Goal: Complete application form

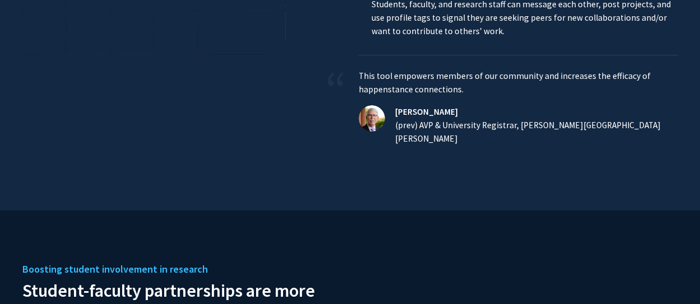
scroll to position [560, 0]
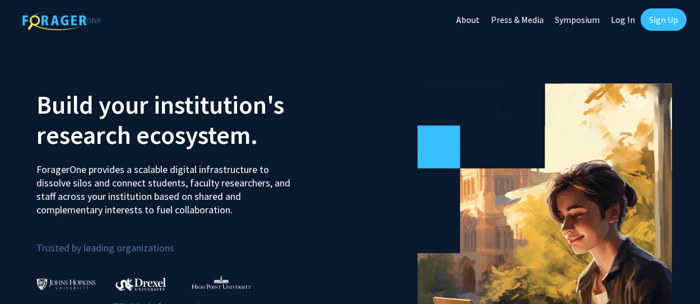
click at [626, 21] on link "Log In" at bounding box center [622, 19] width 35 height 39
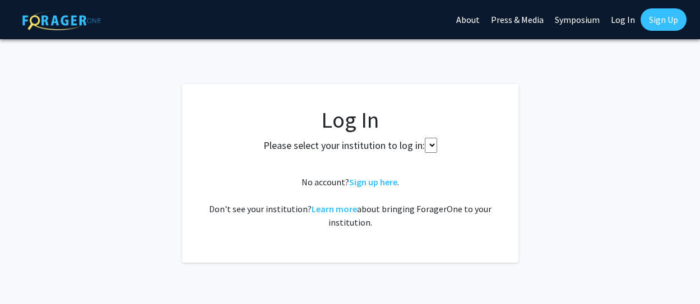
select select
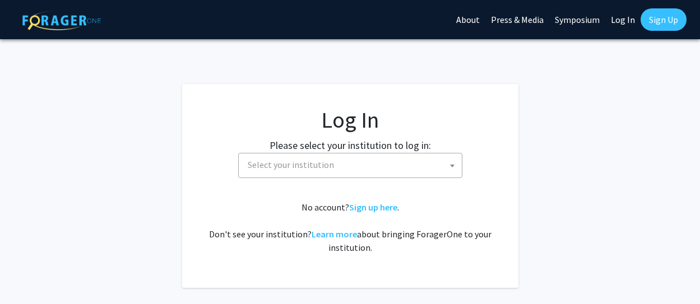
click at [351, 167] on span "Select your institution" at bounding box center [352, 164] width 218 height 23
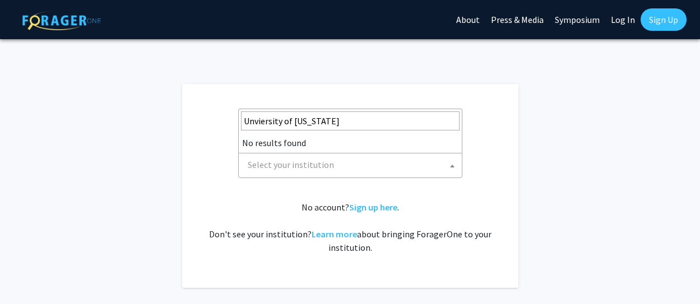
drag, startPoint x: 342, startPoint y: 125, endPoint x: 228, endPoint y: 125, distance: 114.3
click at [228, 125] on body "Skip navigation About Press & Media Symposium Log In Sign Up Complete your prof…" at bounding box center [350, 152] width 700 height 304
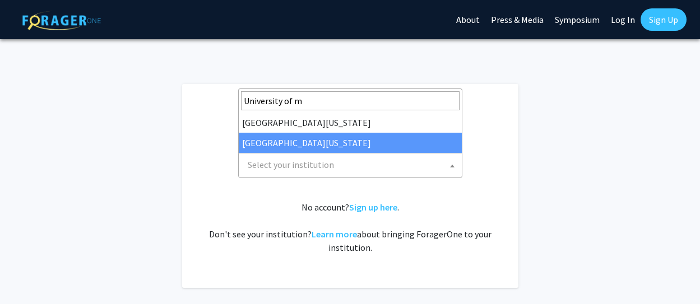
type input "University of m"
select select "33"
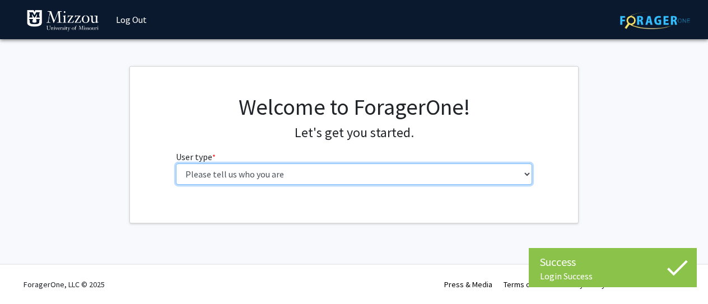
click at [481, 175] on select "Please tell us who you are Undergraduate Student Master's Student Doctoral Cand…" at bounding box center [354, 174] width 357 height 21
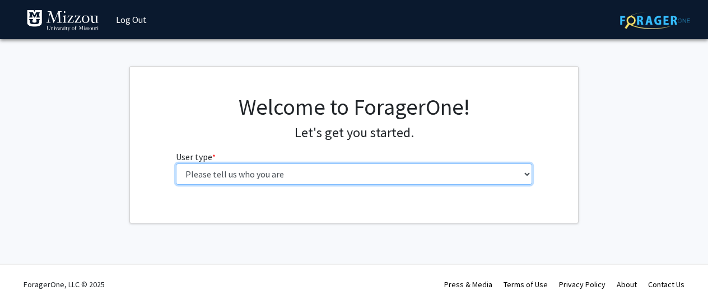
select select "6: adminAssistant"
click at [176, 164] on select "Please tell us who you are Undergraduate Student Master's Student Doctoral Cand…" at bounding box center [354, 174] width 357 height 21
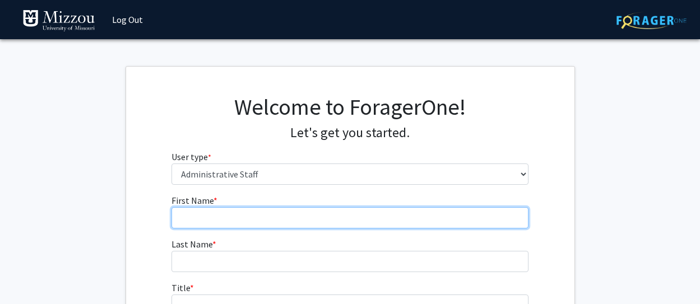
click at [258, 212] on input "First Name * required" at bounding box center [349, 217] width 357 height 21
type input "Ashli"
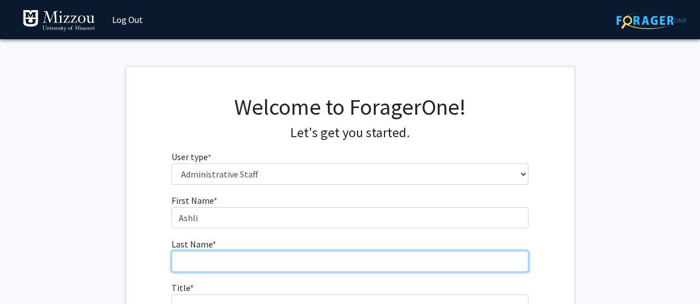
type input "Grabau"
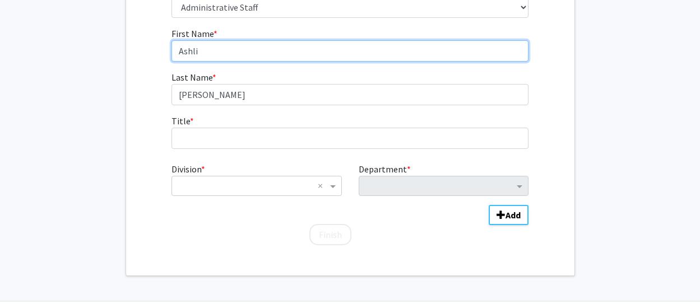
scroll to position [168, 0]
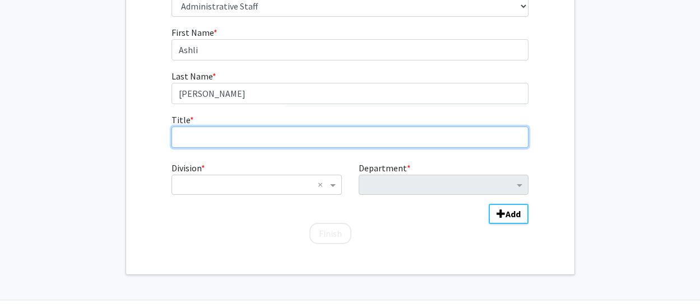
click at [257, 140] on input "Title * required" at bounding box center [349, 137] width 357 height 21
type input "Director of Strategic Initiatives and Assessment"
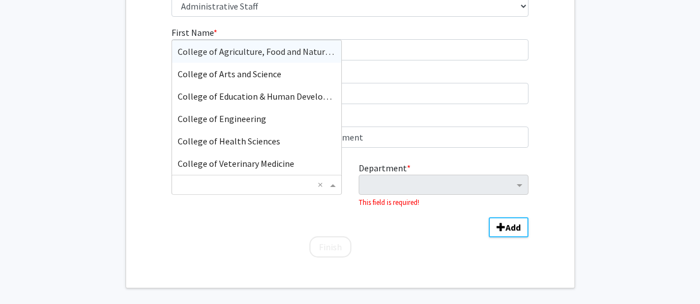
click at [332, 186] on span "Division" at bounding box center [334, 184] width 14 height 13
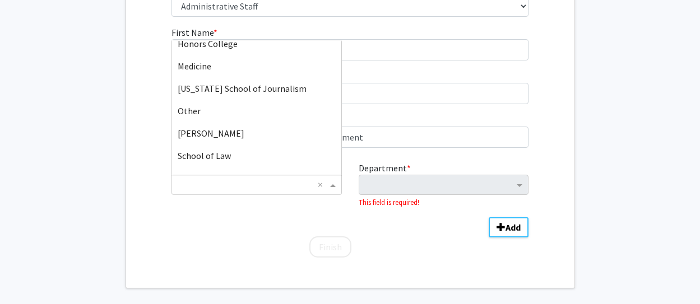
scroll to position [246, 0]
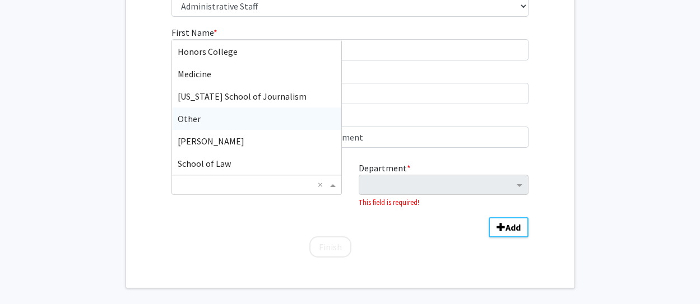
click at [227, 122] on div "Other" at bounding box center [256, 119] width 169 height 22
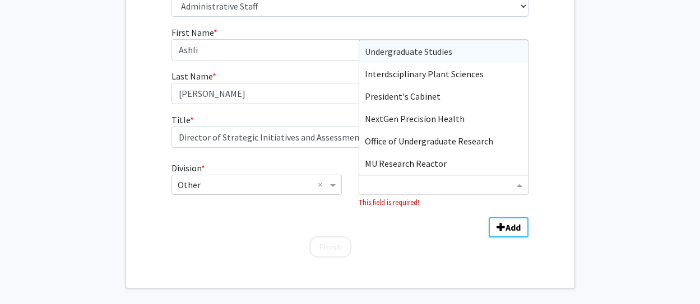
click at [426, 184] on input "Department" at bounding box center [439, 185] width 149 height 13
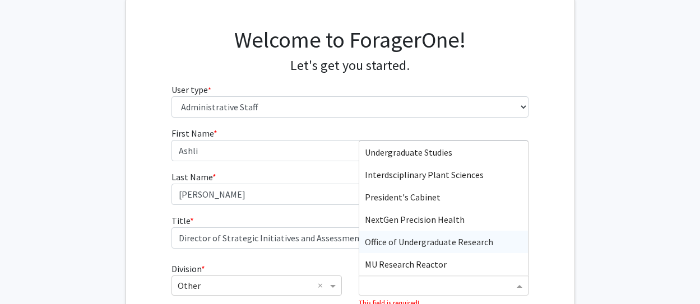
scroll to position [217, 0]
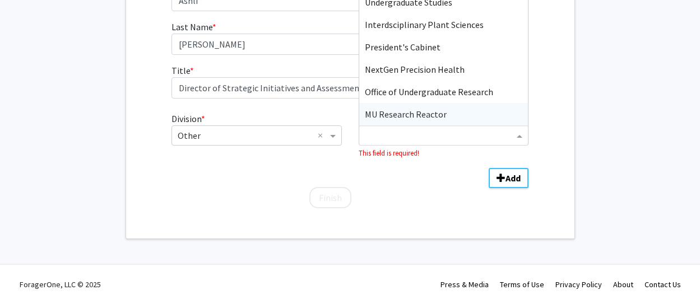
click at [397, 138] on input "Department" at bounding box center [439, 135] width 149 height 13
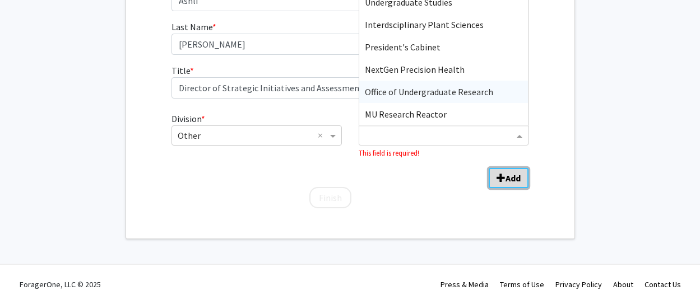
click at [509, 175] on b "Add" at bounding box center [512, 177] width 15 height 11
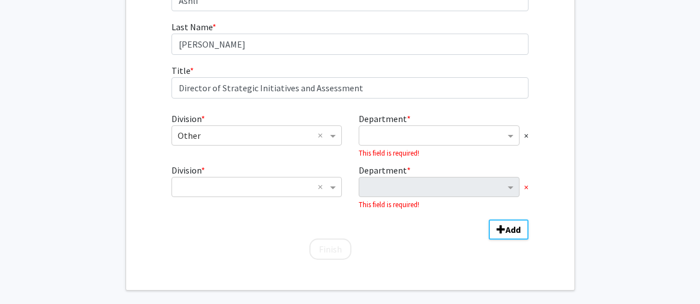
click at [526, 189] on span "×" at bounding box center [526, 186] width 4 height 13
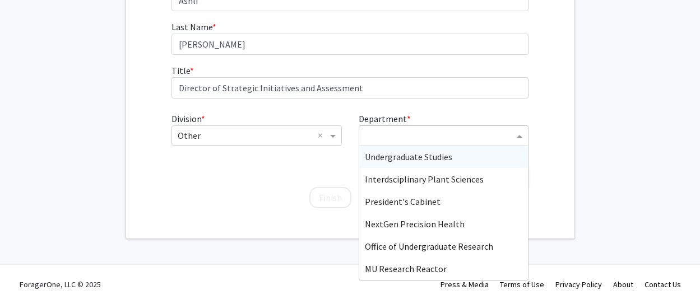
click at [445, 142] on input "Department" at bounding box center [439, 135] width 149 height 13
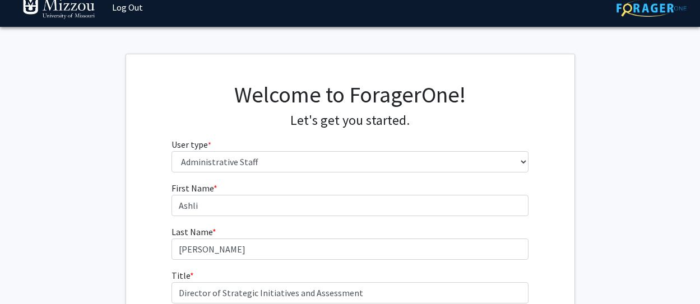
scroll to position [0, 0]
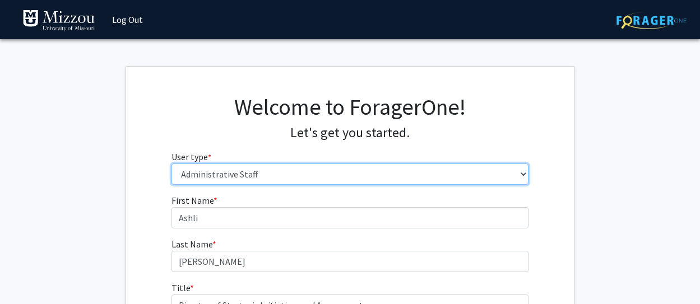
click at [323, 174] on select "Please tell us who you are Undergraduate Student Master's Student Doctoral Cand…" at bounding box center [349, 174] width 357 height 21
select select "3: doc"
click at [171, 164] on select "Please tell us who you are Undergraduate Student Master's Student Doctoral Cand…" at bounding box center [349, 174] width 357 height 21
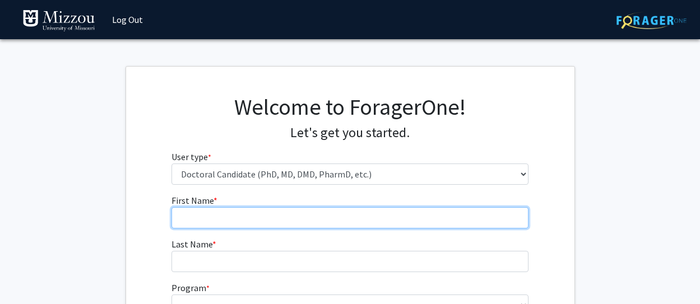
click at [273, 222] on input "First Name * required" at bounding box center [349, 217] width 357 height 21
type input "Ashli"
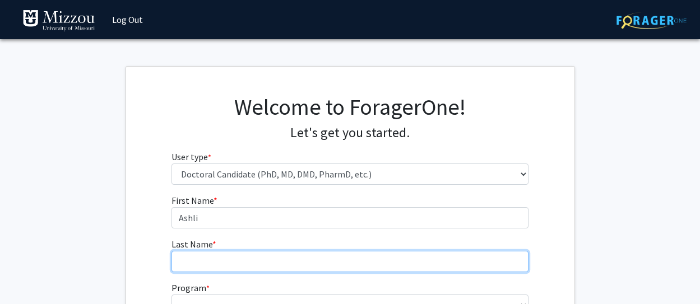
type input "Grabau"
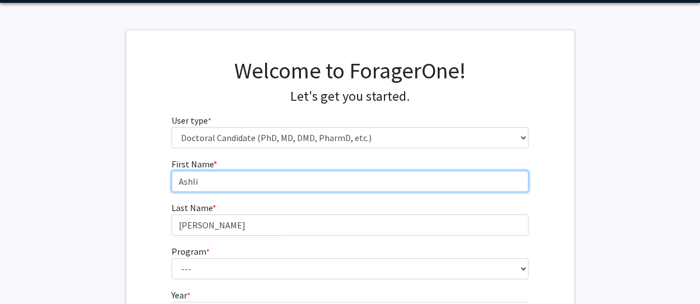
scroll to position [181, 0]
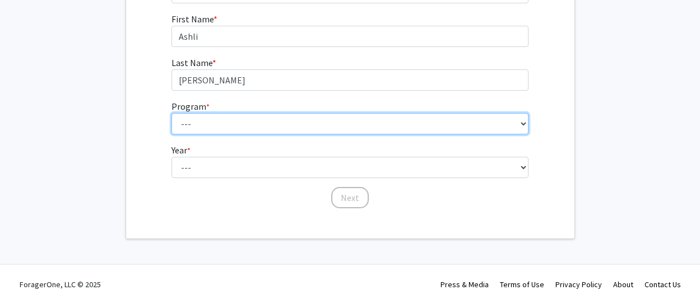
click at [271, 120] on select "--- Accountancy Agricultural and Applied Economics Agricultural Education Ancie…" at bounding box center [349, 123] width 357 height 21
select select "31: 972"
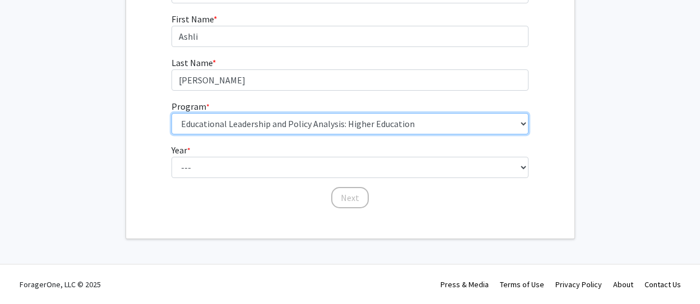
click at [171, 113] on select "--- Accountancy Agricultural and Applied Economics Agricultural Education Ancie…" at bounding box center [349, 123] width 357 height 21
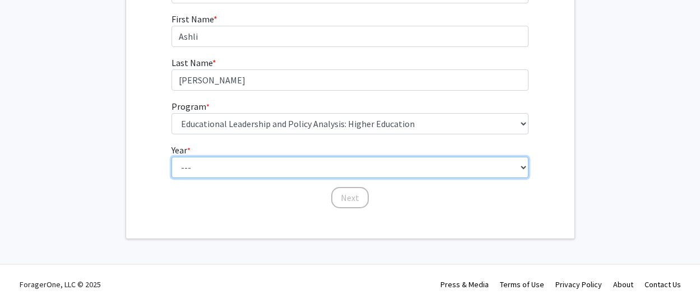
click at [271, 175] on select "--- First Year Second Year Third Year Fourth Year Fifth Year Sixth Year Seventh…" at bounding box center [349, 167] width 357 height 21
select select "6: sixth_year"
click at [171, 157] on select "--- First Year Second Year Third Year Fourth Year Fifth Year Sixth Year Seventh…" at bounding box center [349, 167] width 357 height 21
click at [403, 169] on select "--- First Year Second Year Third Year Fourth Year Fifth Year Sixth Year Seventh…" at bounding box center [349, 167] width 357 height 21
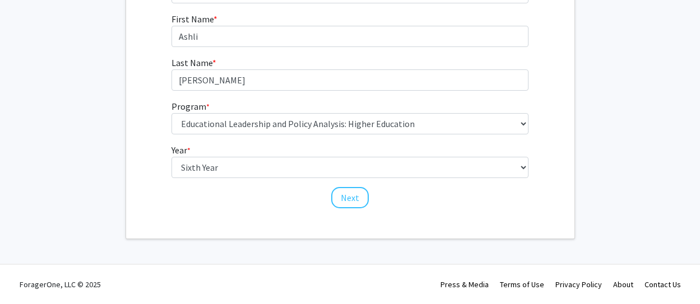
click at [548, 159] on div "First Name * required Ashli Last Name * required Grabau Program * required --- …" at bounding box center [350, 110] width 448 height 197
